Goal: Task Accomplishment & Management: Manage account settings

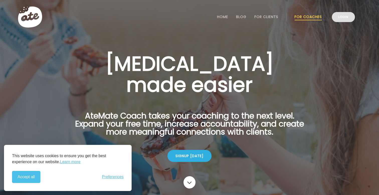
click at [351, 19] on link "Login" at bounding box center [343, 17] width 23 height 10
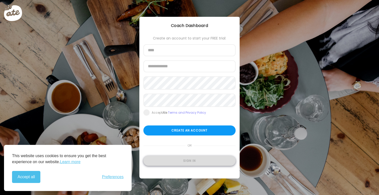
click at [186, 160] on div "Sign in" at bounding box center [189, 161] width 92 height 10
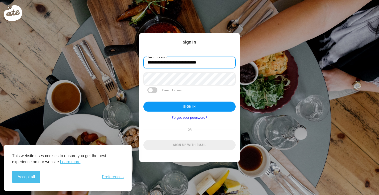
type input "**********"
click at [155, 91] on span at bounding box center [152, 91] width 10 height 6
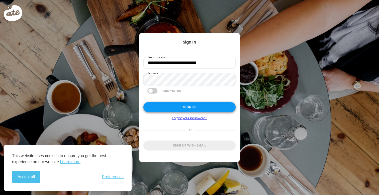
click at [164, 104] on div "Sign in" at bounding box center [189, 107] width 92 height 10
type input "**********"
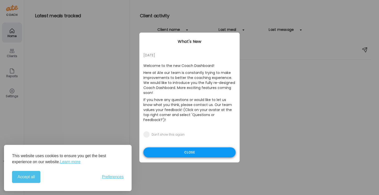
click at [186, 149] on div "Close" at bounding box center [189, 152] width 92 height 10
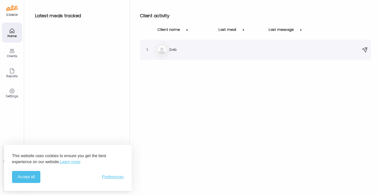
click at [168, 49] on div "De Deb" at bounding box center [256, 49] width 200 height 11
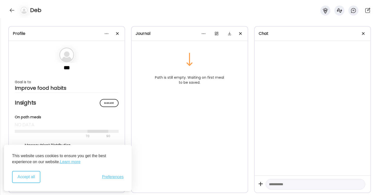
click at [26, 180] on button "Accept all" at bounding box center [26, 177] width 28 height 12
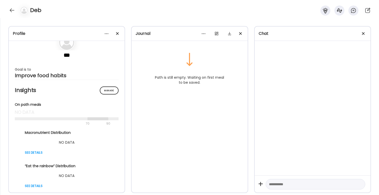
scroll to position [8, 0]
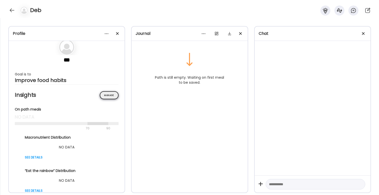
click at [112, 96] on div "Manage" at bounding box center [109, 95] width 19 height 8
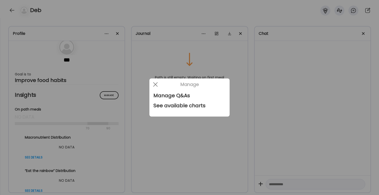
click at [108, 115] on div at bounding box center [189, 97] width 379 height 195
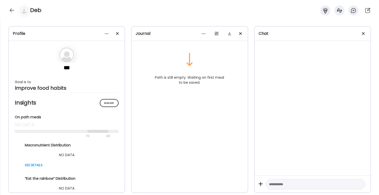
scroll to position [0, 0]
click at [325, 11] on icon at bounding box center [325, 11] width 6 height 6
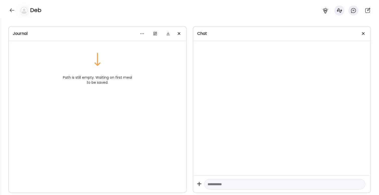
click at [274, 83] on div at bounding box center [282, 108] width 178 height 135
click at [226, 184] on textarea at bounding box center [281, 184] width 146 height 6
type textarea "**********"
click at [361, 185] on div at bounding box center [359, 184] width 7 height 7
click at [338, 10] on icon at bounding box center [339, 10] width 5 height 4
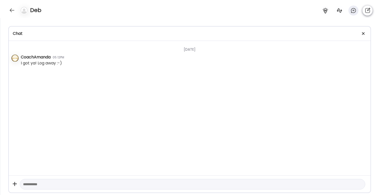
click at [370, 12] on icon at bounding box center [368, 11] width 6 height 6
